Goal: Task Accomplishment & Management: Manage account settings

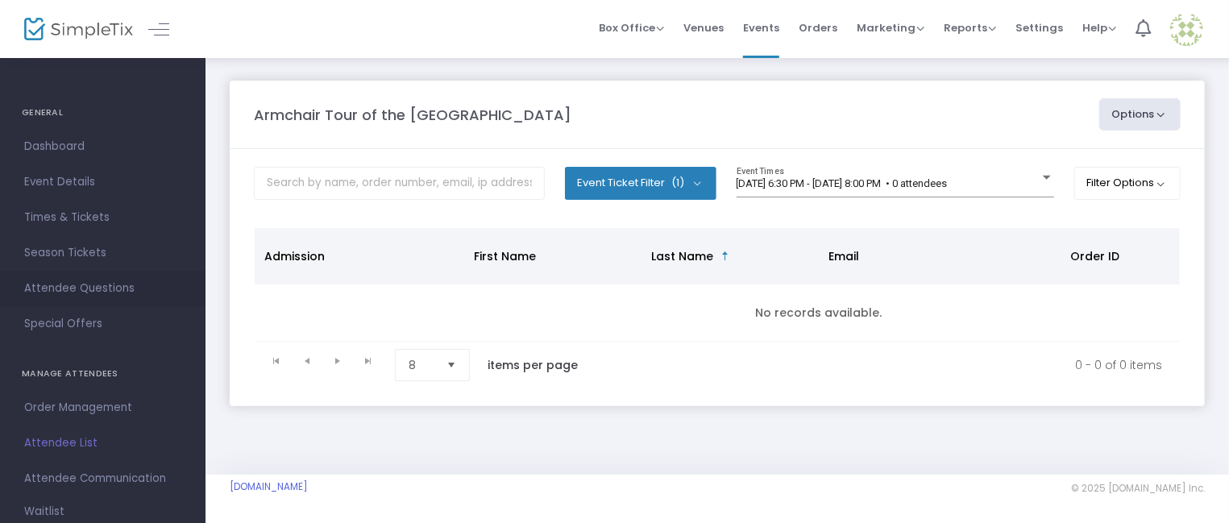
click at [98, 283] on span "Attendee Questions" at bounding box center [102, 288] width 157 height 21
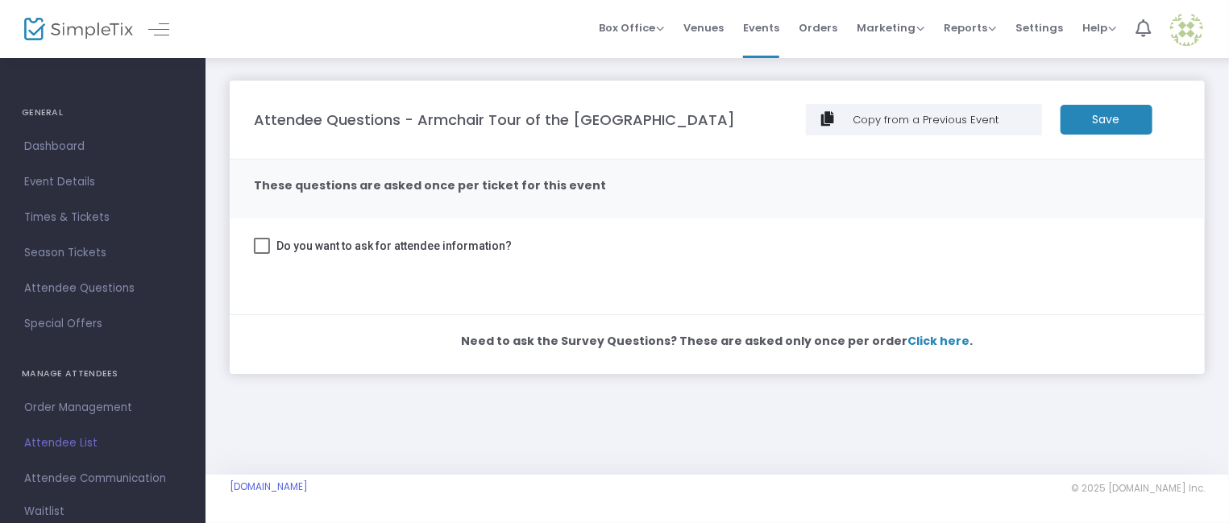
click at [394, 286] on div at bounding box center [717, 284] width 927 height 24
click at [94, 211] on span "Times & Tickets" at bounding box center [102, 217] width 157 height 21
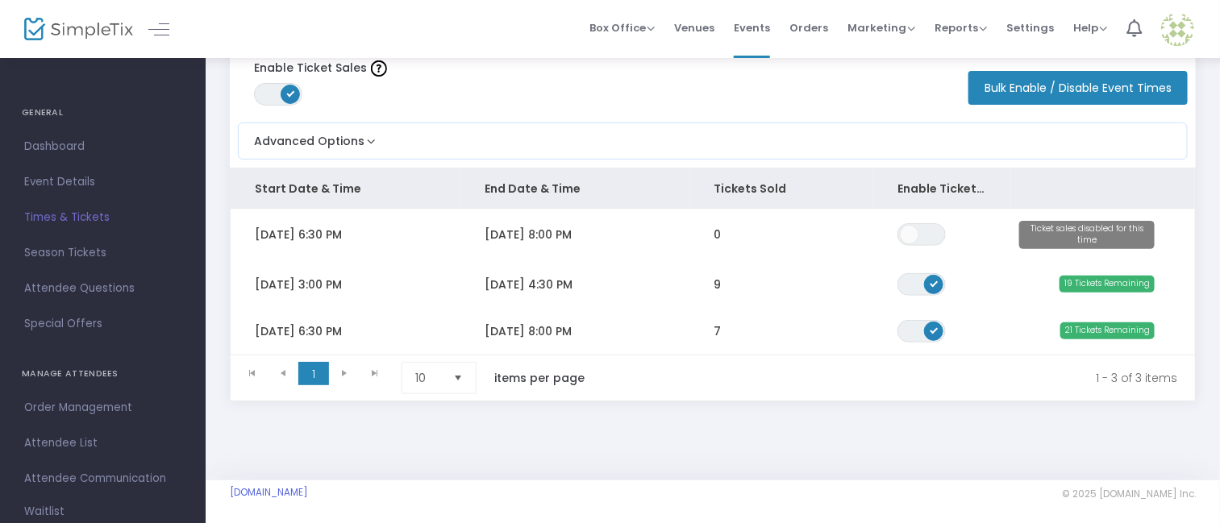
scroll to position [86, 0]
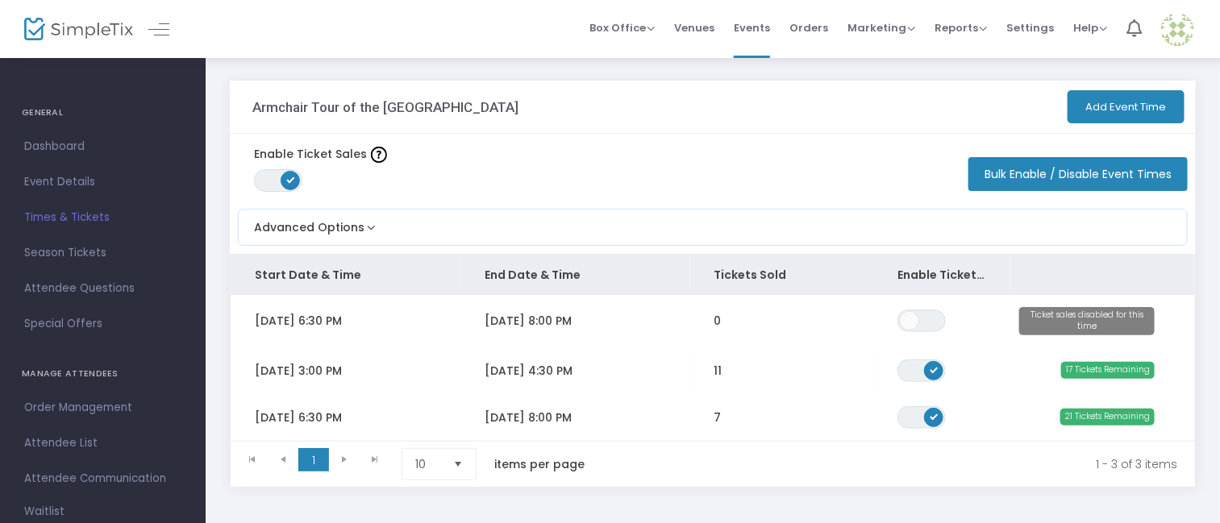
click at [643, 189] on div "Enable Ticket Sales ON OFF Bulk Enable / Disable Event Times" at bounding box center [713, 167] width 966 height 67
click at [724, 164] on div "Enable Ticket Sales ON OFF Bulk Enable / Disable Event Times" at bounding box center [713, 167] width 966 height 67
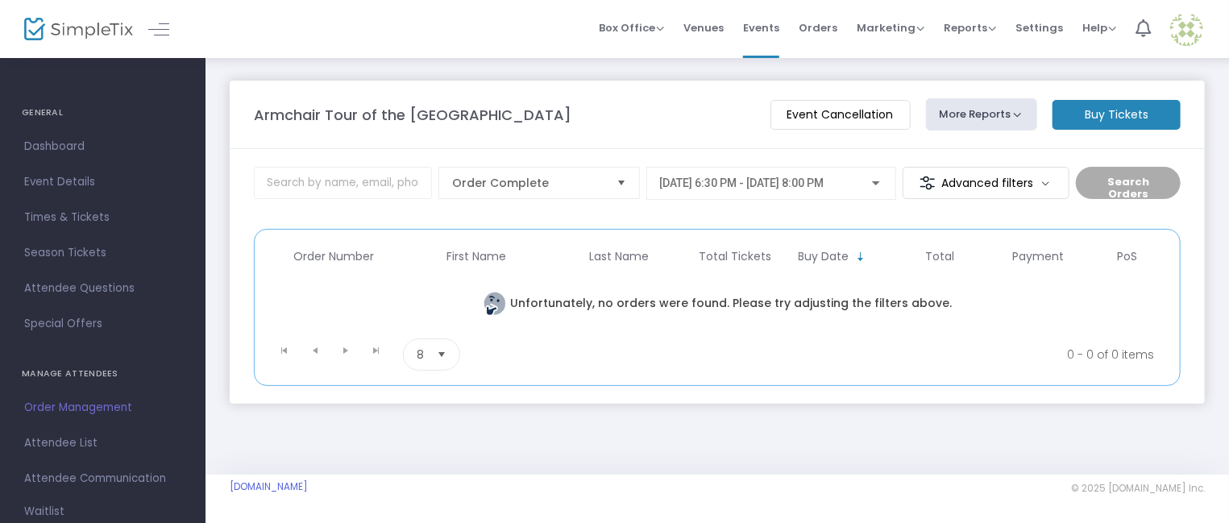
click at [873, 182] on div at bounding box center [876, 183] width 15 height 13
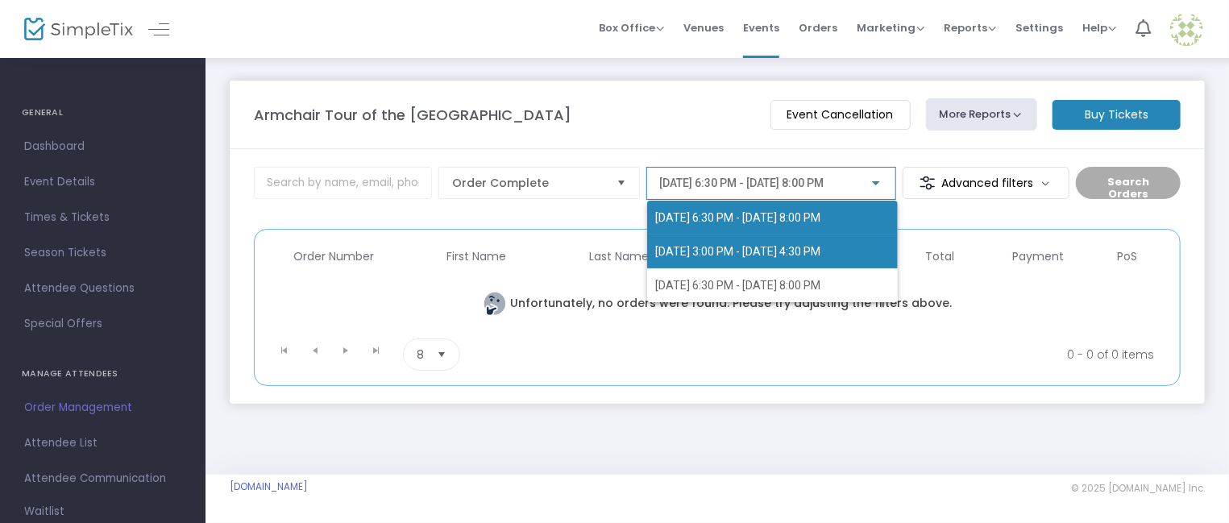
click at [697, 246] on span "[DATE] 3:00 PM - [DATE] 4:30 PM" at bounding box center [737, 251] width 165 height 13
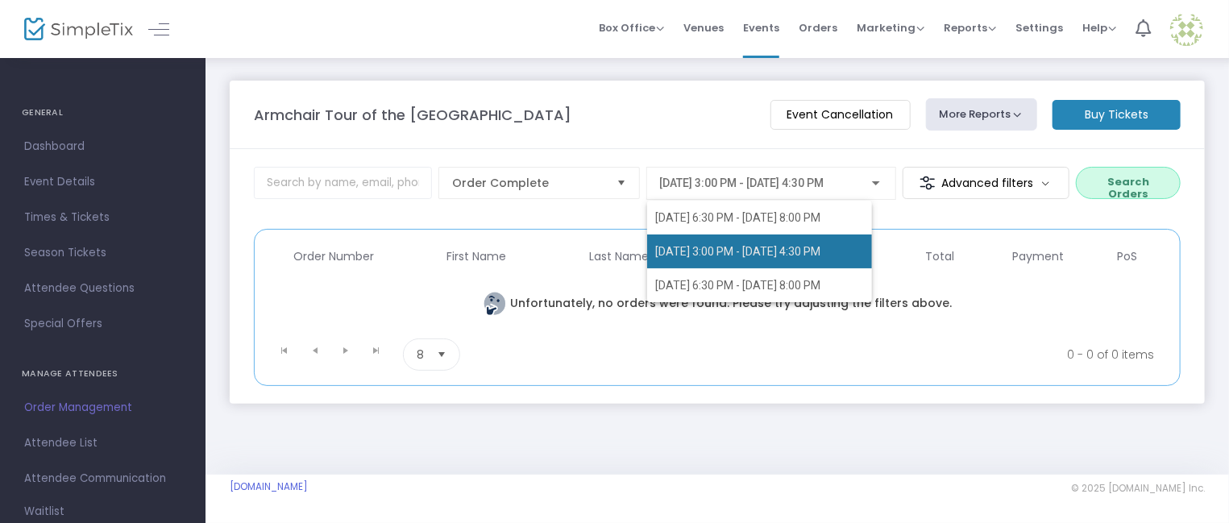
click at [697, 246] on th "Total Tickets" at bounding box center [735, 257] width 89 height 38
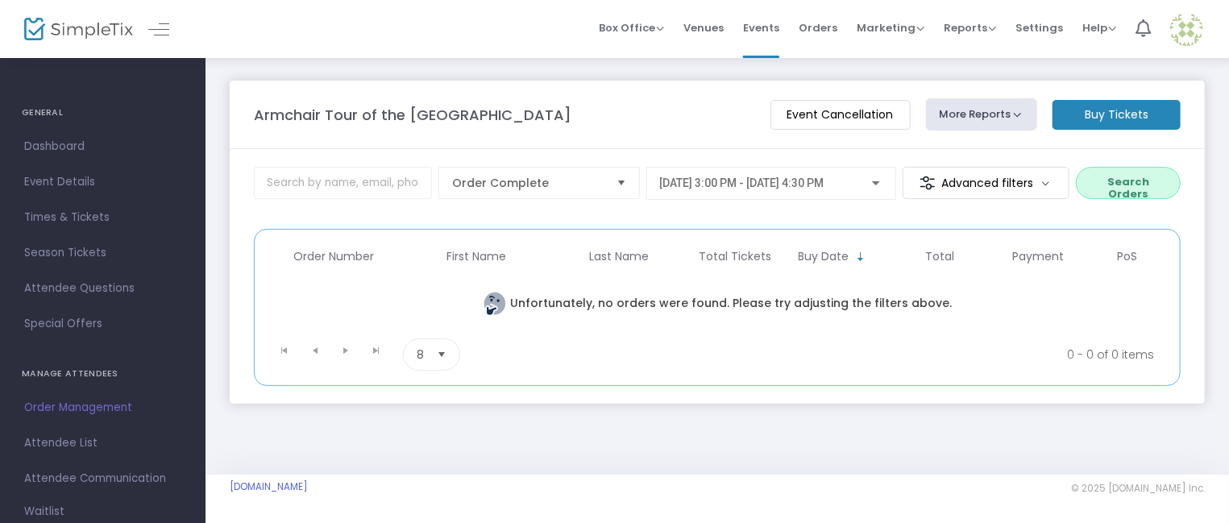
click at [877, 178] on div at bounding box center [876, 183] width 15 height 13
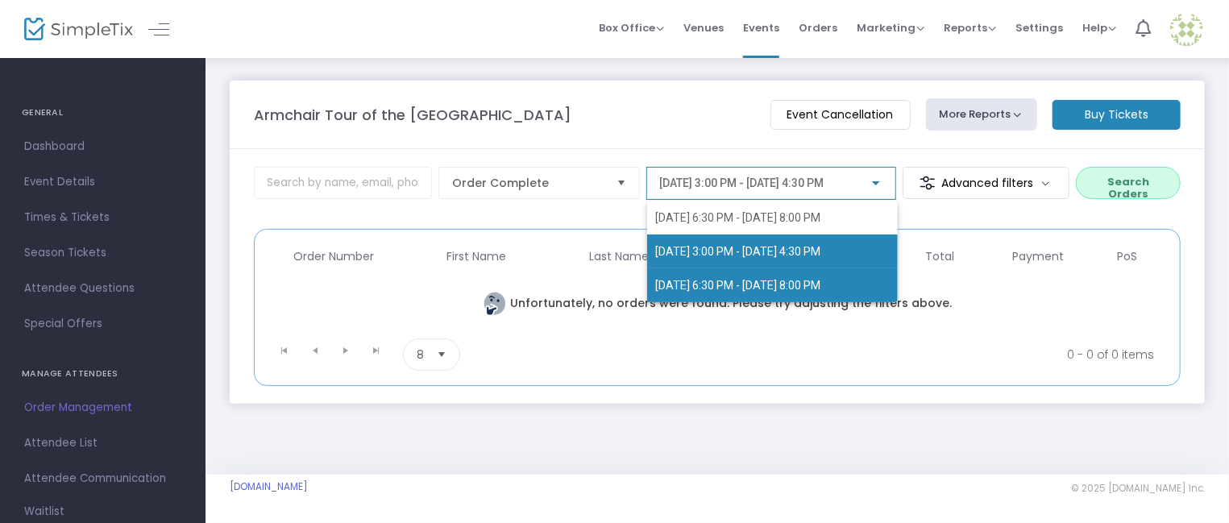
click at [808, 283] on span "[DATE] 6:30 PM - [DATE] 8:00 PM" at bounding box center [737, 285] width 165 height 13
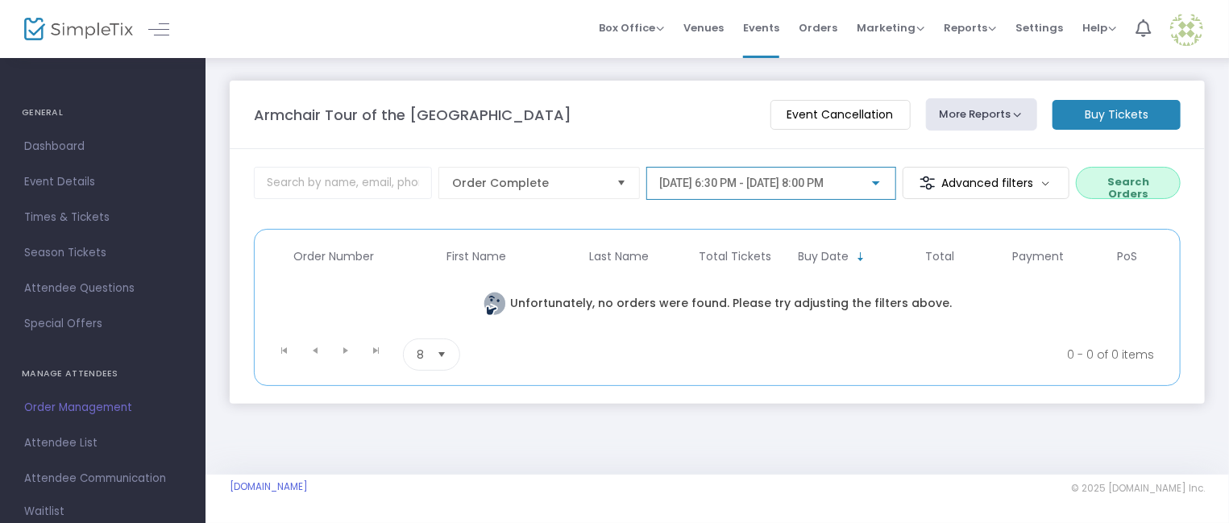
click at [722, 342] on kendo-pager-info "0 - 0 of 0 items" at bounding box center [887, 355] width 534 height 32
click at [1004, 182] on m-button "Advanced filters" at bounding box center [986, 183] width 167 height 32
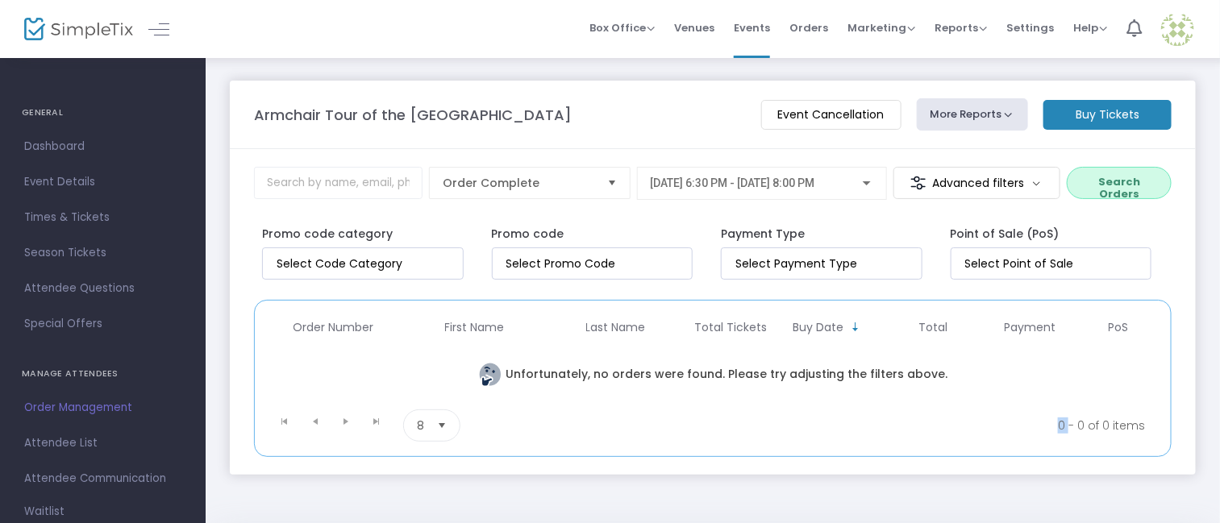
click at [1100, 185] on button "Search Orders" at bounding box center [1118, 183] width 105 height 32
